Goal: Find specific page/section: Find specific page/section

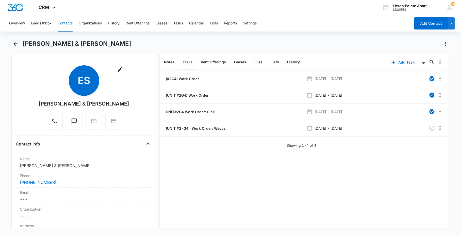
click at [63, 24] on button "Contacts" at bounding box center [65, 23] width 15 height 16
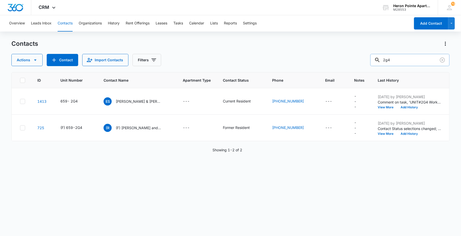
click at [406, 59] on input "2g4" at bounding box center [409, 60] width 79 height 12
type input "2g1"
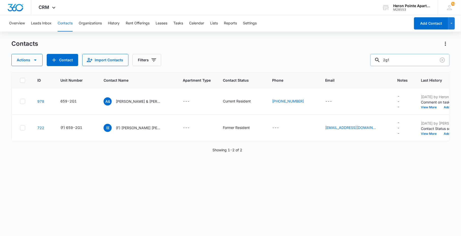
drag, startPoint x: 411, startPoint y: 61, endPoint x: 383, endPoint y: 57, distance: 27.4
click at [383, 57] on div "2g1" at bounding box center [409, 60] width 79 height 12
click at [426, 58] on input "text" at bounding box center [414, 60] width 72 height 12
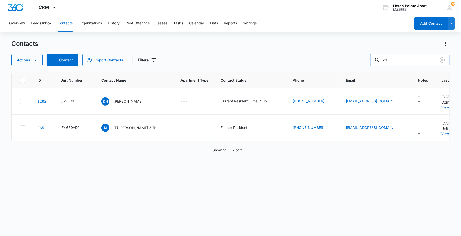
click at [388, 60] on input "d1" at bounding box center [409, 60] width 79 height 12
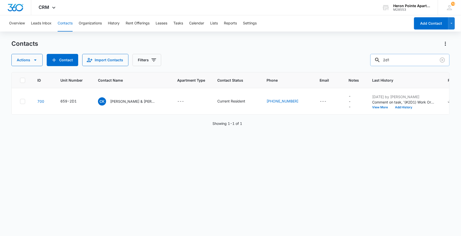
click at [413, 63] on input "2d1" at bounding box center [409, 60] width 79 height 12
click at [407, 62] on input "2d4" at bounding box center [409, 60] width 79 height 12
type input "2d4"
click at [133, 99] on p "[PERSON_NAME] & [PERSON_NAME]" at bounding box center [133, 101] width 46 height 5
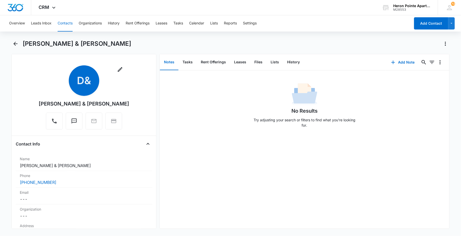
click at [63, 21] on button "Contacts" at bounding box center [65, 23] width 15 height 16
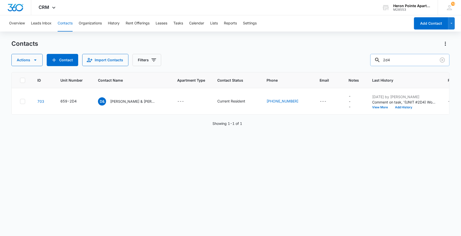
drag, startPoint x: 404, startPoint y: 61, endPoint x: 387, endPoint y: 59, distance: 17.1
click at [387, 59] on div "2d4" at bounding box center [409, 60] width 79 height 12
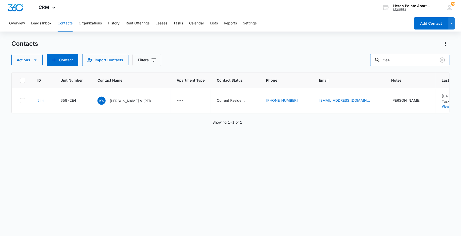
drag, startPoint x: 404, startPoint y: 58, endPoint x: 392, endPoint y: 59, distance: 12.5
click at [392, 59] on input "2e4" at bounding box center [409, 60] width 79 height 12
type input "2m2"
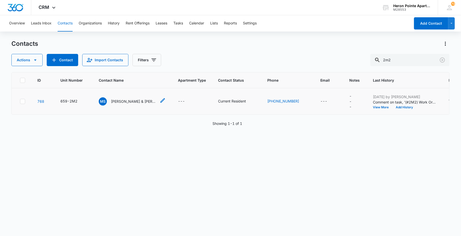
click at [125, 103] on p "[PERSON_NAME] & [PERSON_NAME]" at bounding box center [134, 101] width 46 height 5
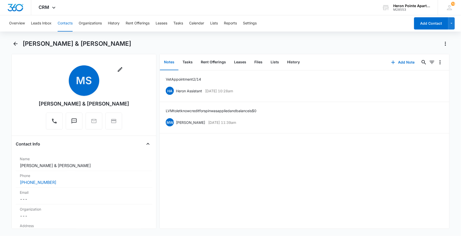
click at [66, 24] on button "Contacts" at bounding box center [65, 23] width 15 height 16
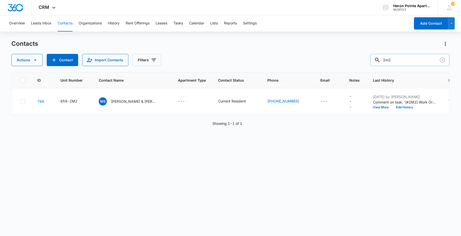
click at [408, 57] on input "2m2" at bounding box center [409, 60] width 79 height 12
type input "2s5"
